Goal: Navigation & Orientation: Find specific page/section

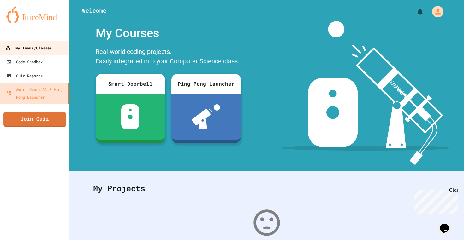
click at [40, 49] on div "My Teams/Classes" at bounding box center [28, 48] width 46 height 8
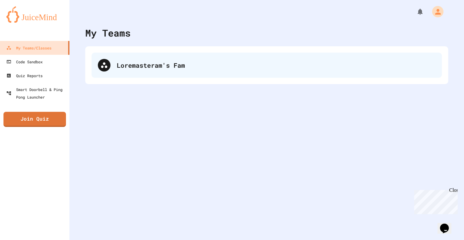
click at [224, 74] on div "Loremasteram's Fam" at bounding box center [266, 65] width 350 height 25
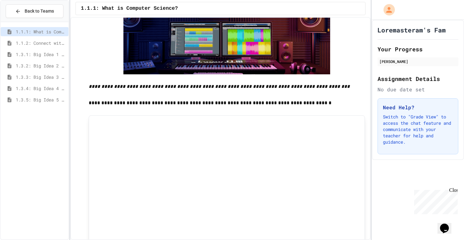
scroll to position [997, 0]
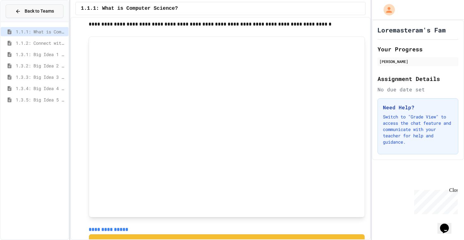
click at [27, 14] on span "Back to Teams" at bounding box center [39, 11] width 29 height 7
